Goal: Task Accomplishment & Management: Use online tool/utility

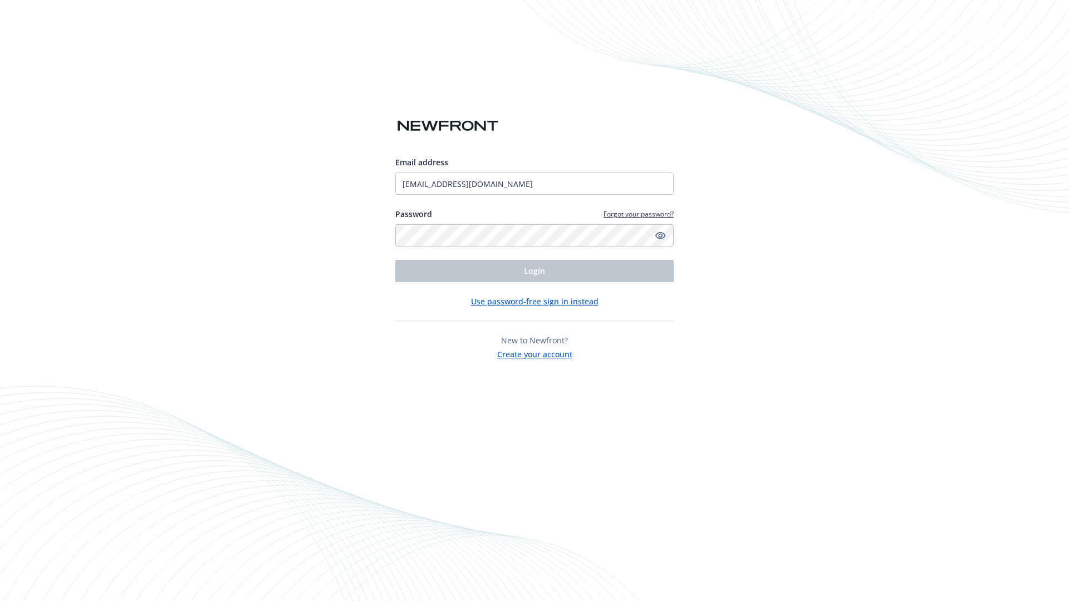
type input "[EMAIL_ADDRESS][DOMAIN_NAME]"
click at [534, 271] on span "Login" at bounding box center [534, 271] width 21 height 11
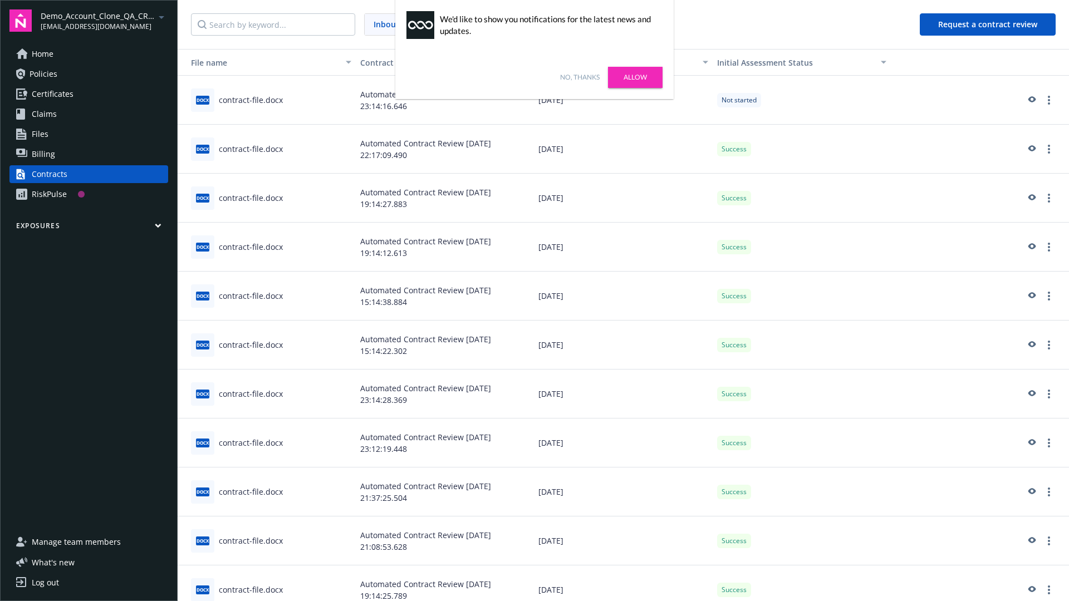
click at [580, 77] on link "No, thanks" at bounding box center [580, 77] width 40 height 10
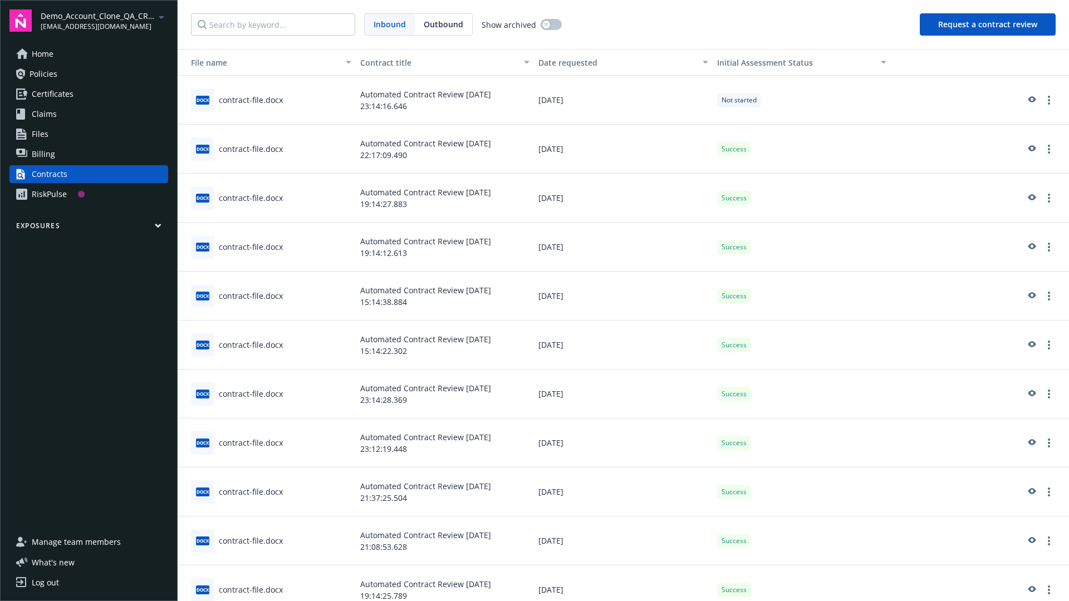
click at [988, 24] on button "Request a contract review" at bounding box center [988, 24] width 136 height 22
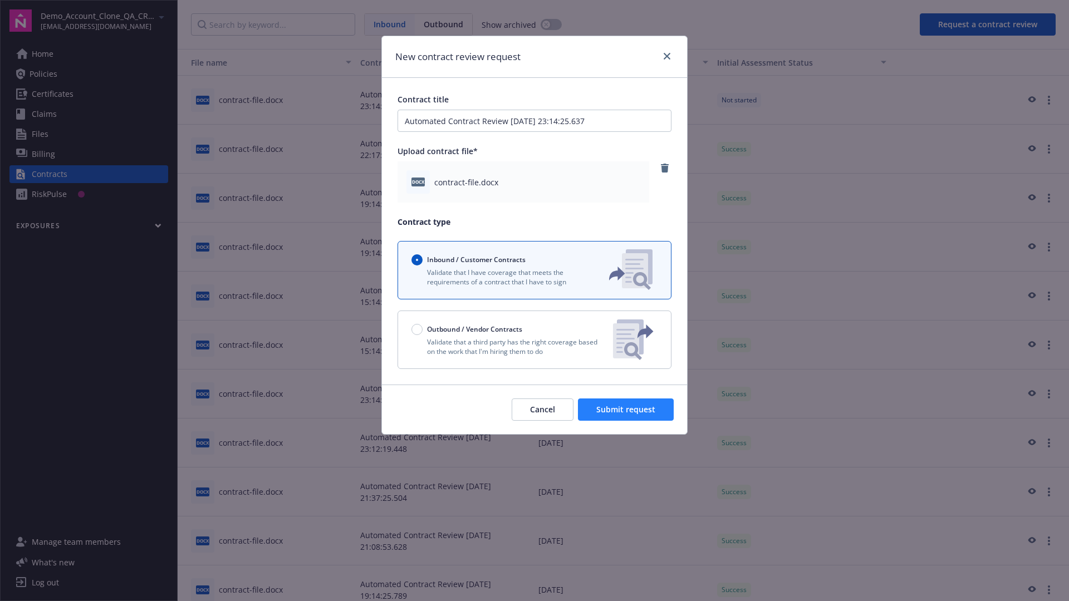
type input "Automated Contract Review 08-22-2025 23:14:25.637"
click at [626, 410] on span "Submit request" at bounding box center [625, 409] width 59 height 11
